Goal: Navigation & Orientation: Find specific page/section

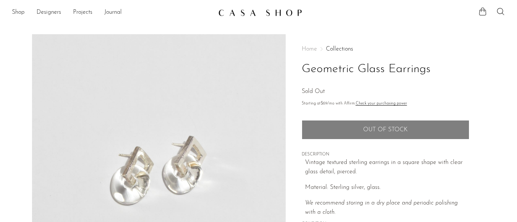
click at [256, 17] on link at bounding box center [258, 12] width 80 height 13
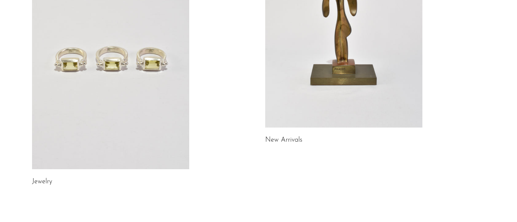
scroll to position [148, 0]
click at [73, 85] on link at bounding box center [110, 59] width 157 height 220
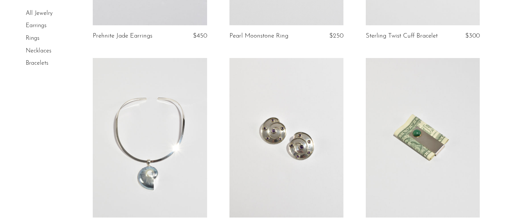
scroll to position [215, 0]
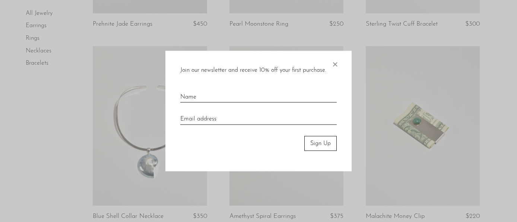
click at [333, 61] on span "×" at bounding box center [334, 63] width 7 height 24
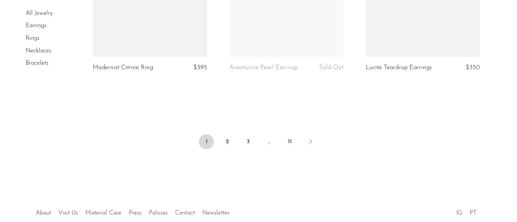
scroll to position [2381, 0]
